Goal: Information Seeking & Learning: Learn about a topic

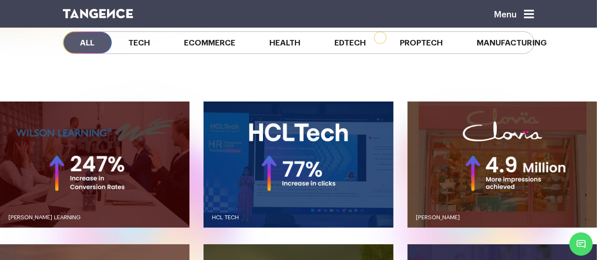
scroll to position [719, 0]
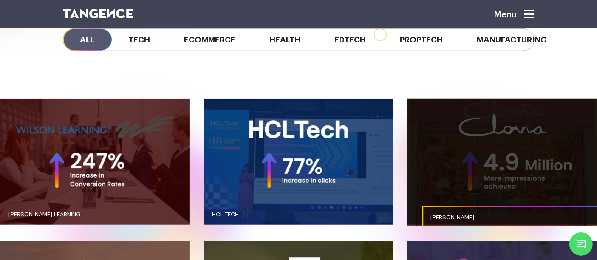
drag, startPoint x: 0, startPoint y: 0, endPoint x: 455, endPoint y: 138, distance: 475.6
click at [455, 138] on link "button" at bounding box center [503, 162] width 190 height 127
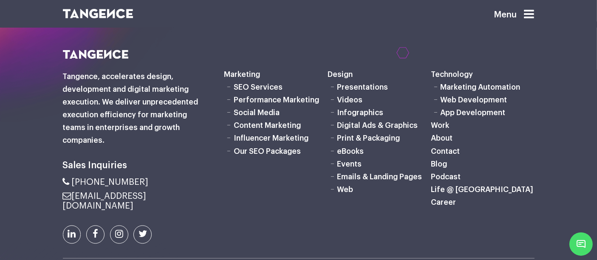
scroll to position [1658, 0]
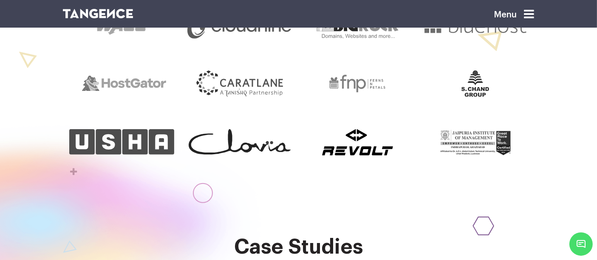
scroll to position [451, 0]
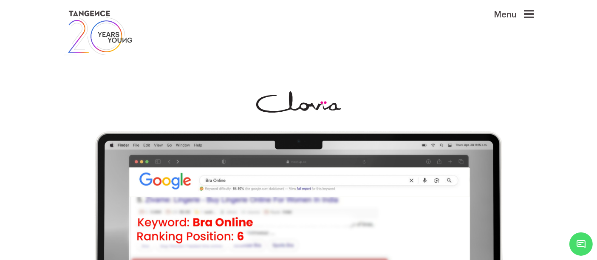
drag, startPoint x: 295, startPoint y: 105, endPoint x: 241, endPoint y: 100, distance: 53.4
click at [241, 100] on div at bounding box center [299, 101] width 472 height 21
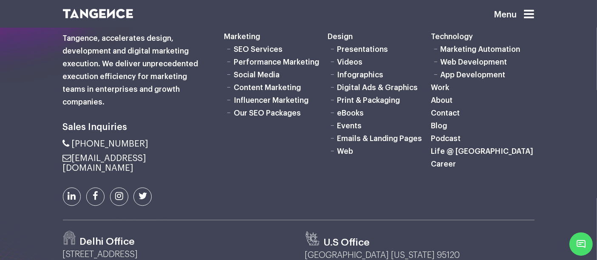
scroll to position [1852, 0]
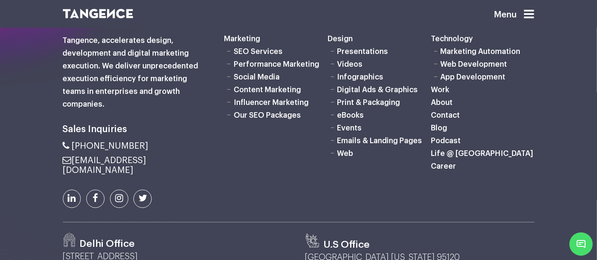
click at [252, 81] on link "Social Media" at bounding box center [257, 77] width 46 height 8
